Goal: Task Accomplishment & Management: Complete application form

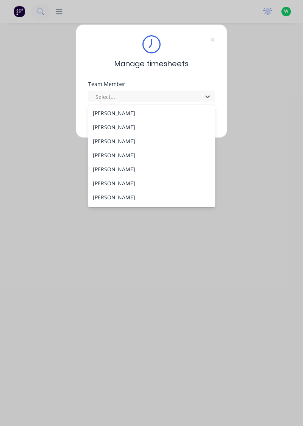
scroll to position [35, 0]
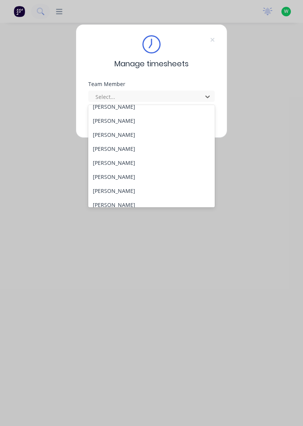
click at [130, 192] on div "[PERSON_NAME]" at bounding box center [151, 191] width 127 height 14
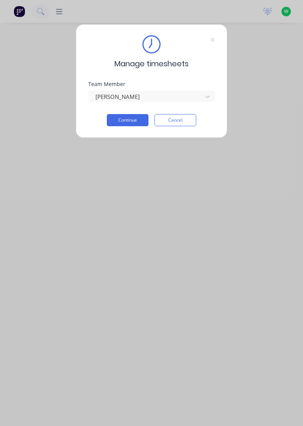
click at [132, 119] on button "Continue" at bounding box center [128, 120] width 42 height 12
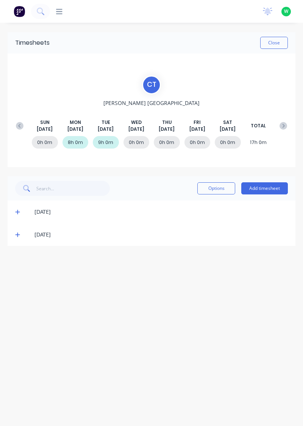
click at [276, 187] on button "Add timesheet" at bounding box center [264, 188] width 47 height 12
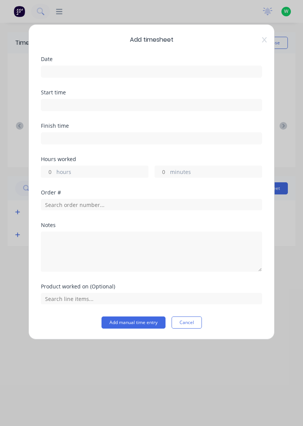
click at [111, 74] on input at bounding box center [151, 71] width 220 height 11
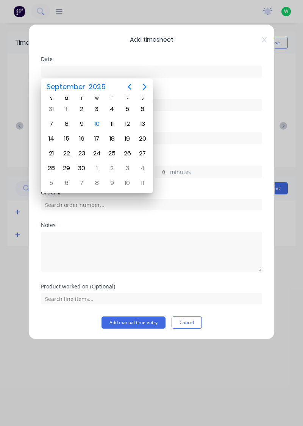
click at [102, 123] on div "10" at bounding box center [96, 123] width 11 height 11
type input "[DATE]"
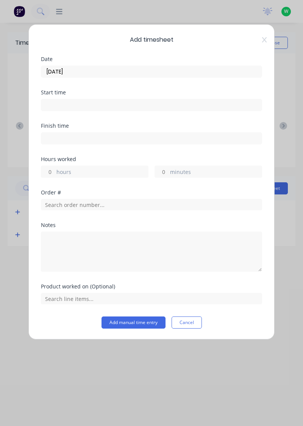
click at [49, 171] on input "hours" at bounding box center [47, 171] width 13 height 11
type input "9"
click at [163, 169] on input "minutes" at bounding box center [161, 171] width 13 height 11
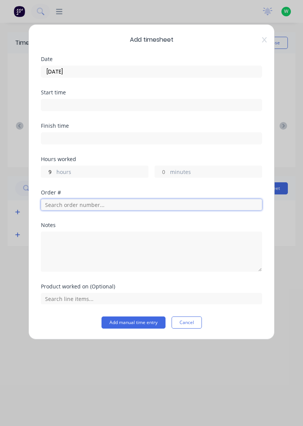
click at [72, 205] on input "text" at bounding box center [151, 204] width 221 height 11
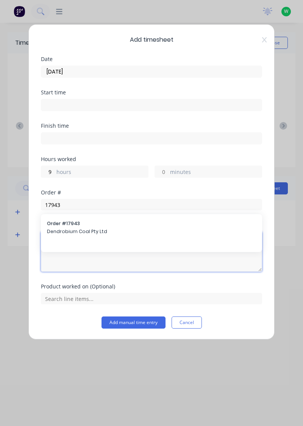
click at [77, 231] on textarea at bounding box center [151, 251] width 221 height 40
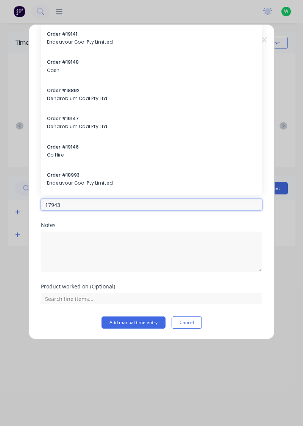
click at [69, 206] on input "17943" at bounding box center [151, 204] width 221 height 11
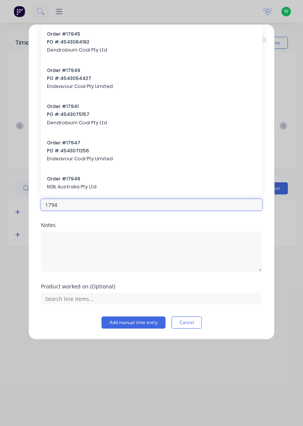
type input "17943"
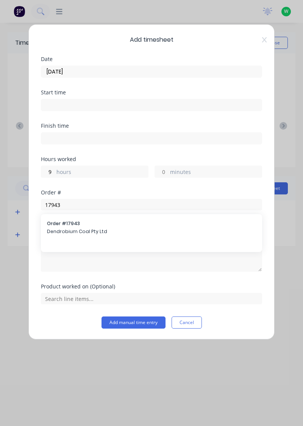
click at [76, 230] on span "Dendrobium Coal Pty Ltd" at bounding box center [151, 231] width 209 height 7
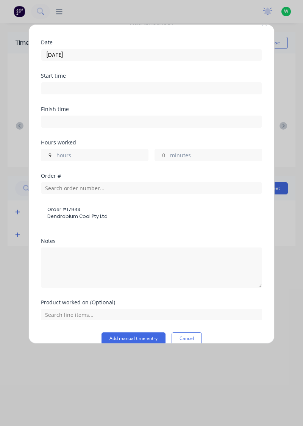
scroll to position [27, 0]
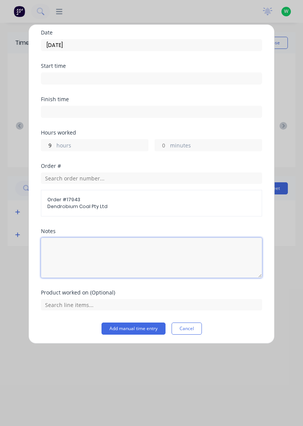
click at [54, 251] on textarea at bounding box center [151, 257] width 221 height 40
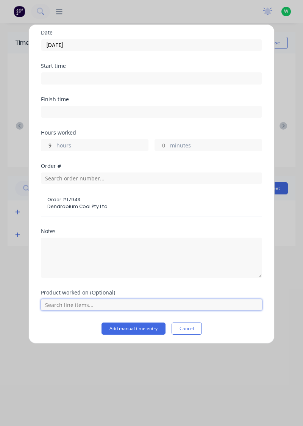
click at [70, 305] on input "text" at bounding box center [151, 304] width 221 height 11
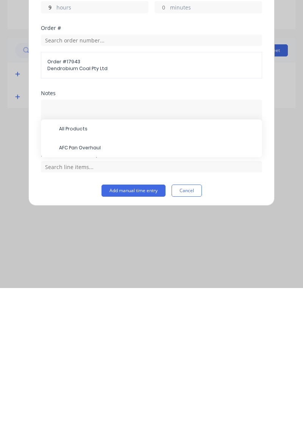
click at [93, 286] on span "AFC Pan Overhaul" at bounding box center [157, 285] width 197 height 7
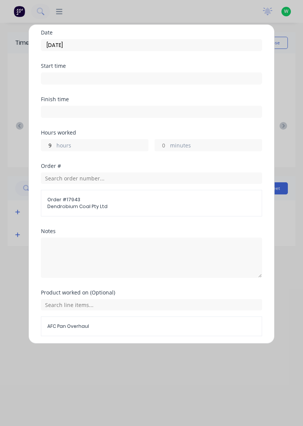
scroll to position [52, 0]
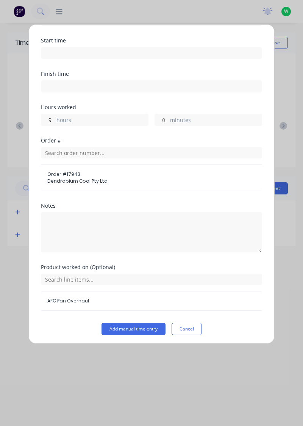
click at [136, 332] on button "Add manual time entry" at bounding box center [133, 329] width 64 height 12
